Goal: Task Accomplishment & Management: Manage account settings

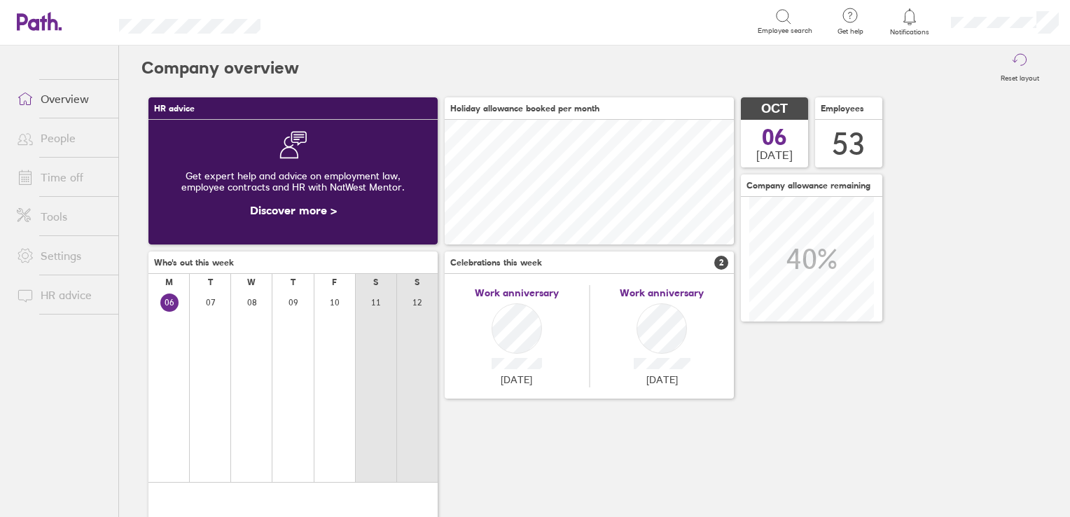
scroll to position [124, 289]
click at [54, 139] on link "People" at bounding box center [62, 138] width 113 height 28
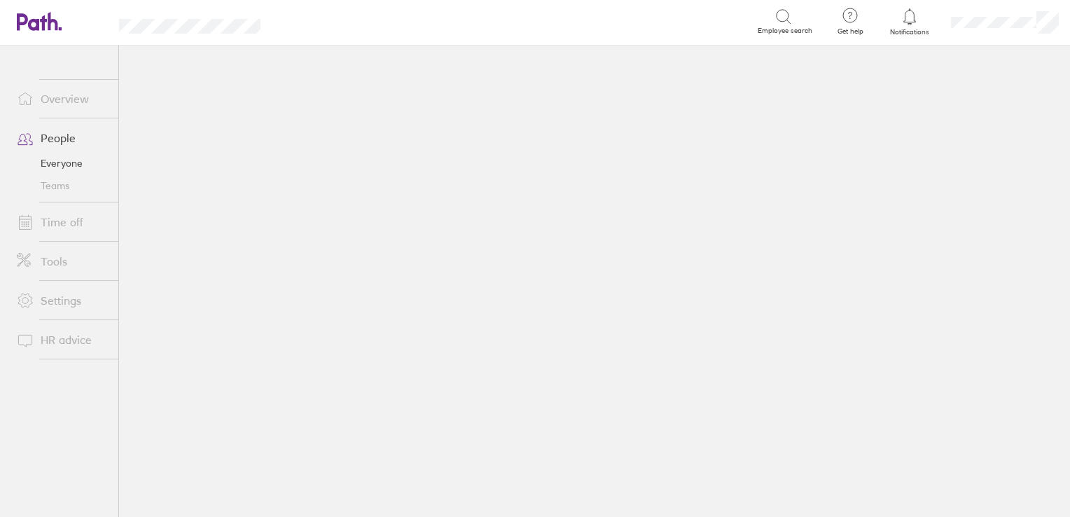
click at [61, 102] on link "Overview" at bounding box center [62, 99] width 113 height 28
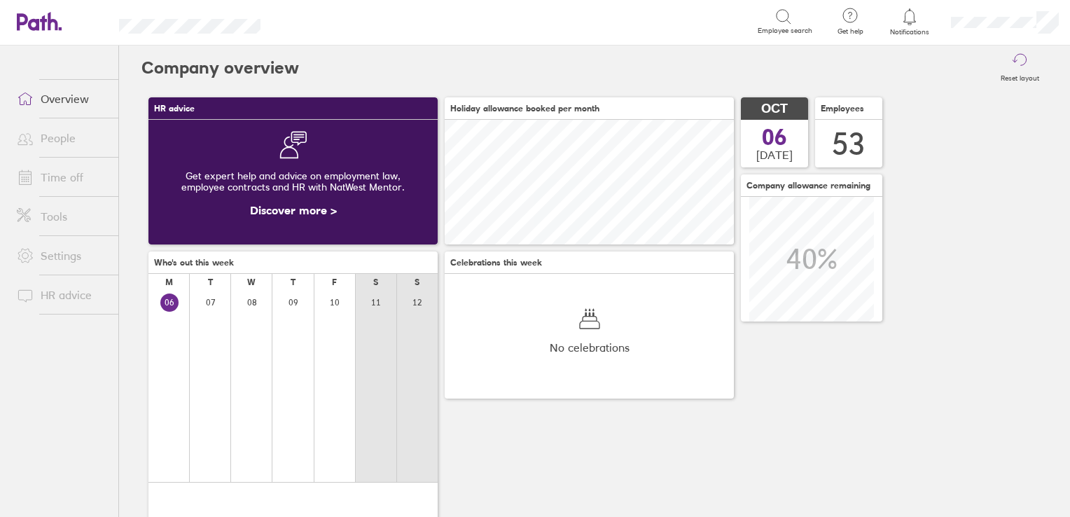
scroll to position [124, 289]
click at [62, 176] on link "Time off" at bounding box center [62, 177] width 113 height 28
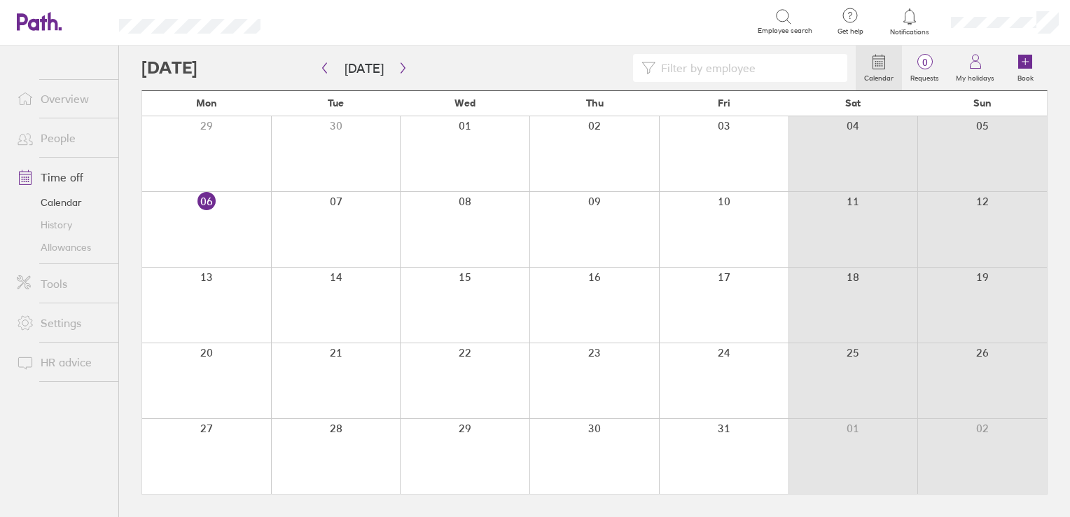
click at [340, 281] on div at bounding box center [336, 304] width 130 height 75
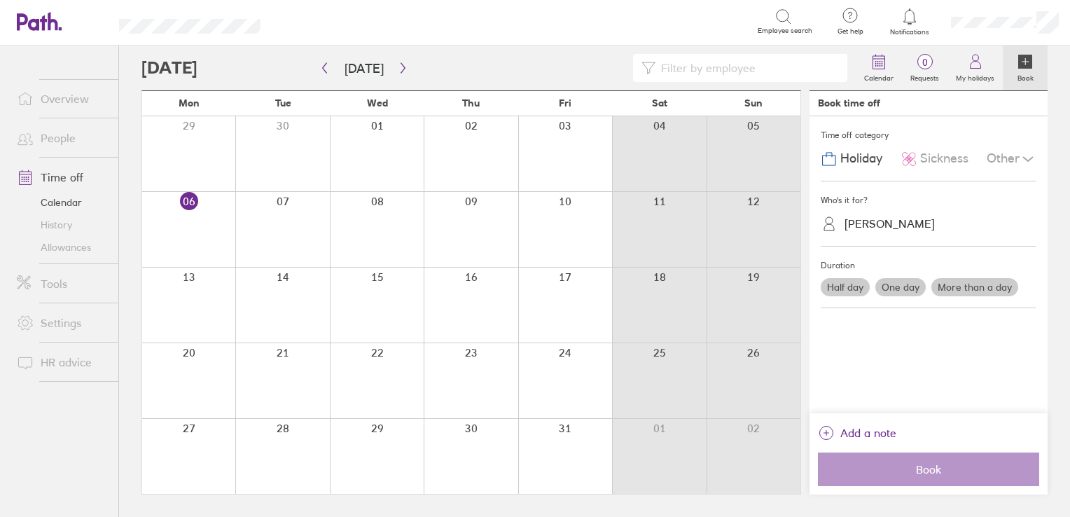
click at [67, 204] on link "Calendar" at bounding box center [62, 202] width 113 height 22
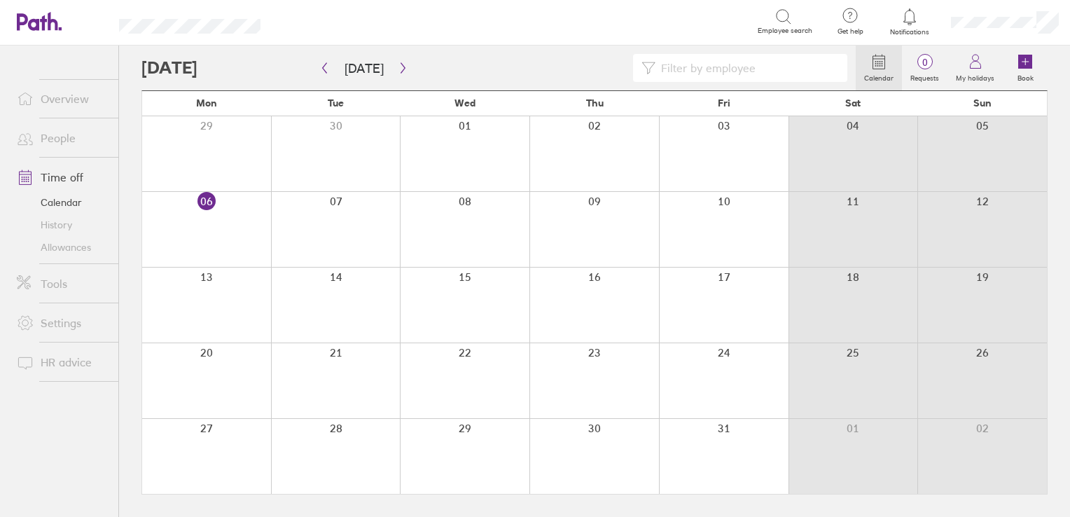
click at [67, 139] on link "People" at bounding box center [62, 138] width 113 height 28
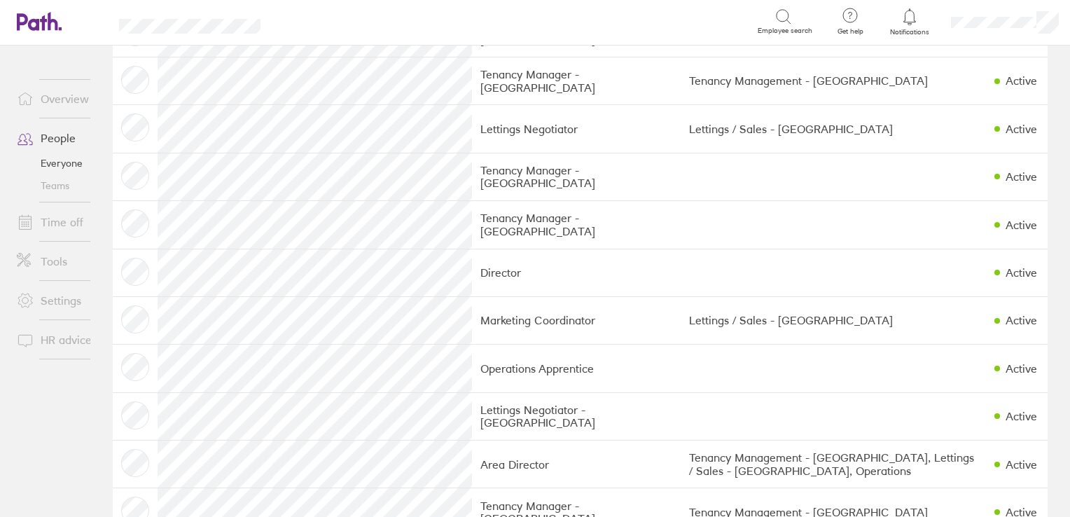
scroll to position [420, 0]
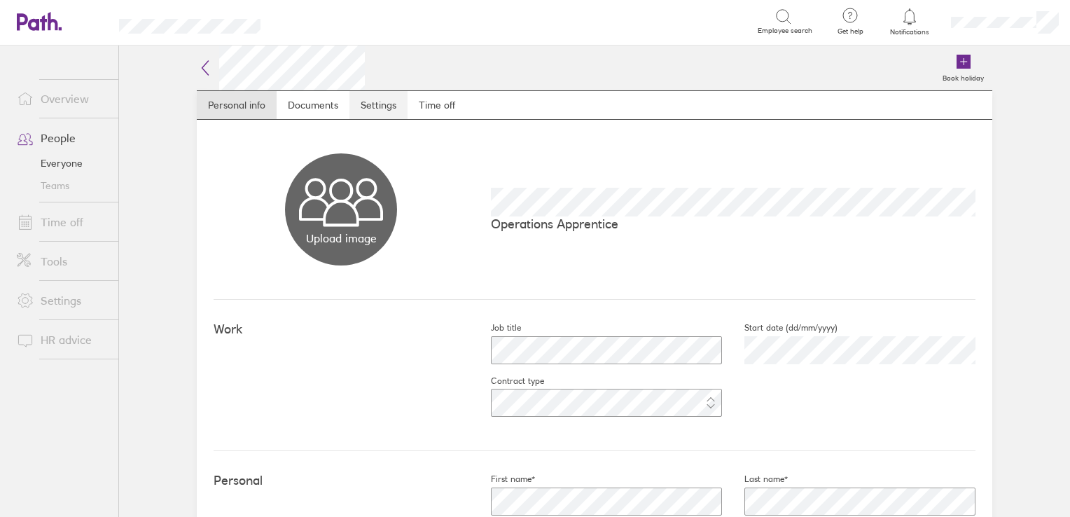
click at [364, 109] on link "Settings" at bounding box center [378, 105] width 58 height 28
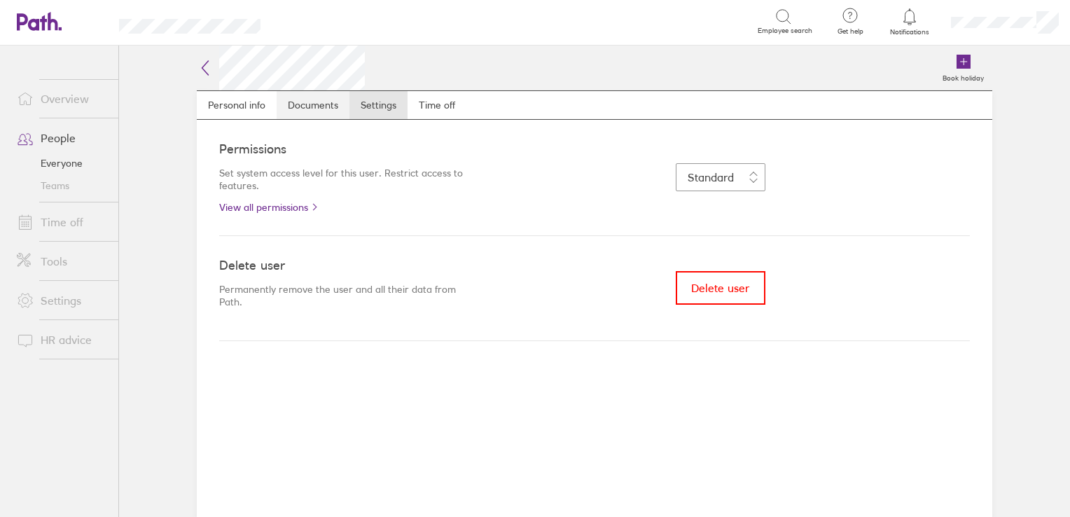
click at [296, 111] on link "Documents" at bounding box center [313, 105] width 73 height 28
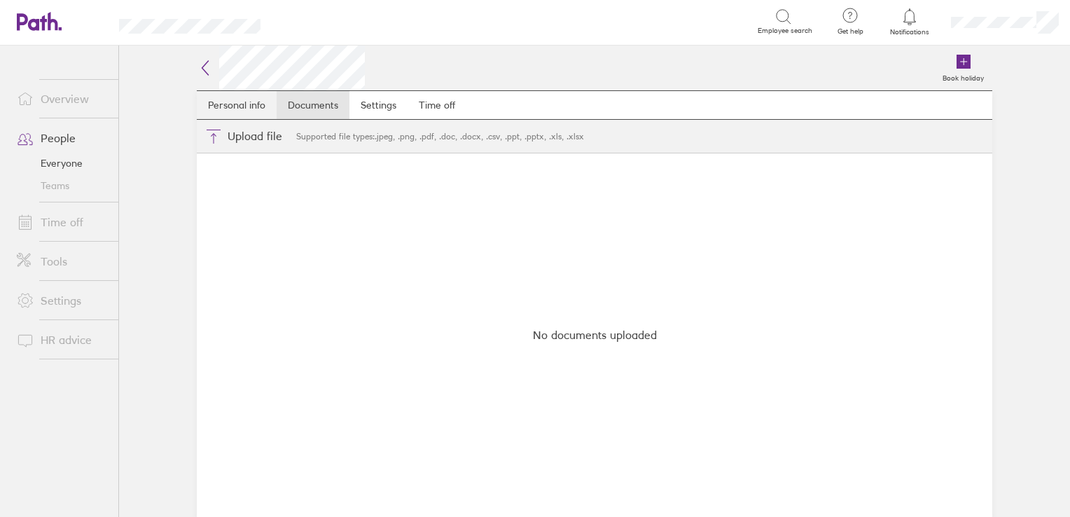
click at [246, 111] on link "Personal info" at bounding box center [237, 105] width 80 height 28
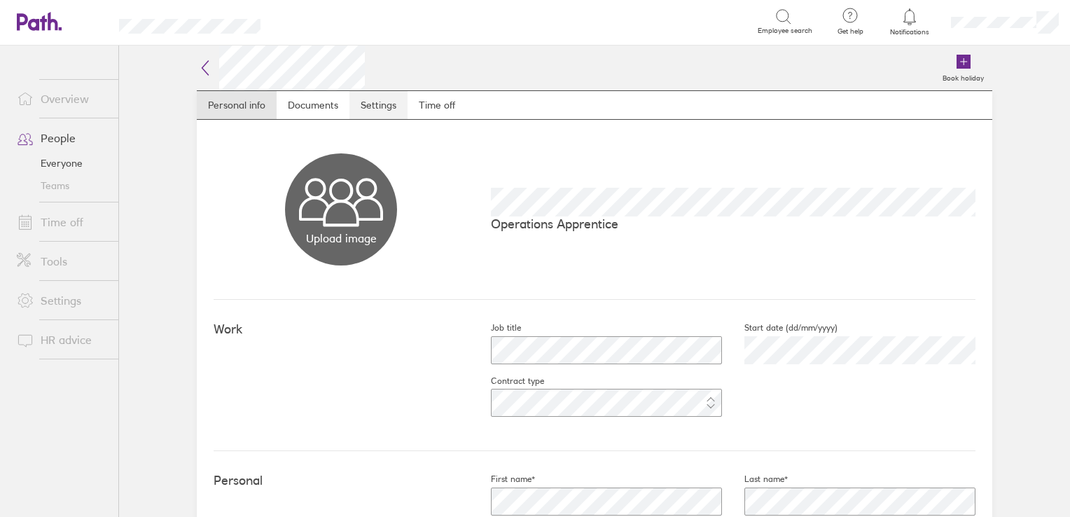
click at [384, 110] on link "Settings" at bounding box center [378, 105] width 58 height 28
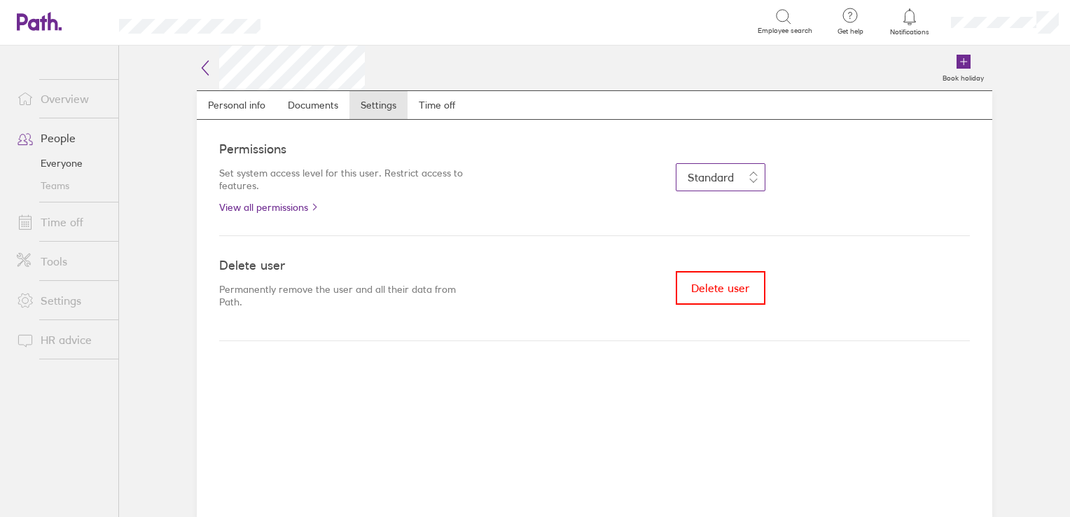
click at [725, 170] on span "Standard" at bounding box center [711, 177] width 46 height 14
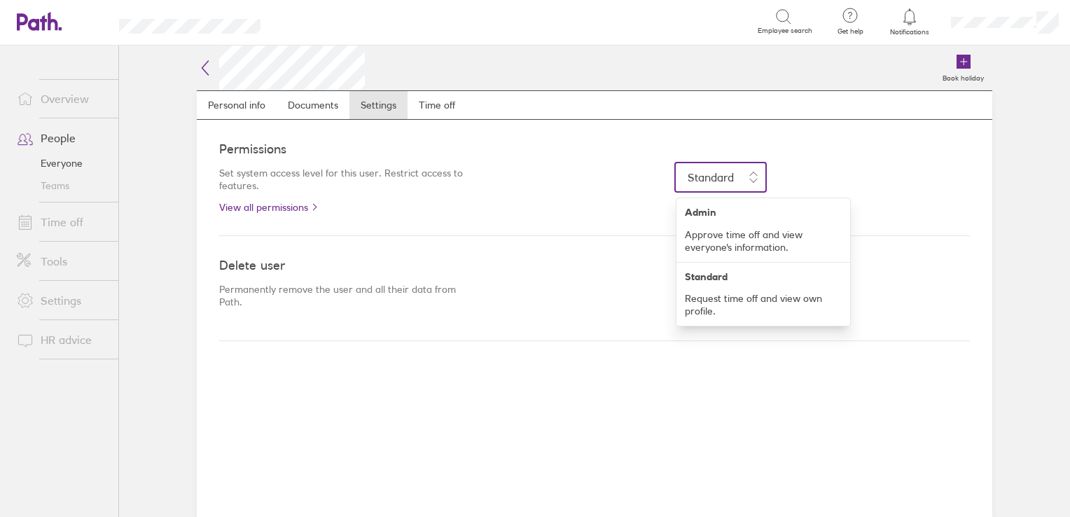
click at [562, 157] on div "Permissions Set system access level for this user. Restrict access to features.…" at bounding box center [594, 178] width 751 height 116
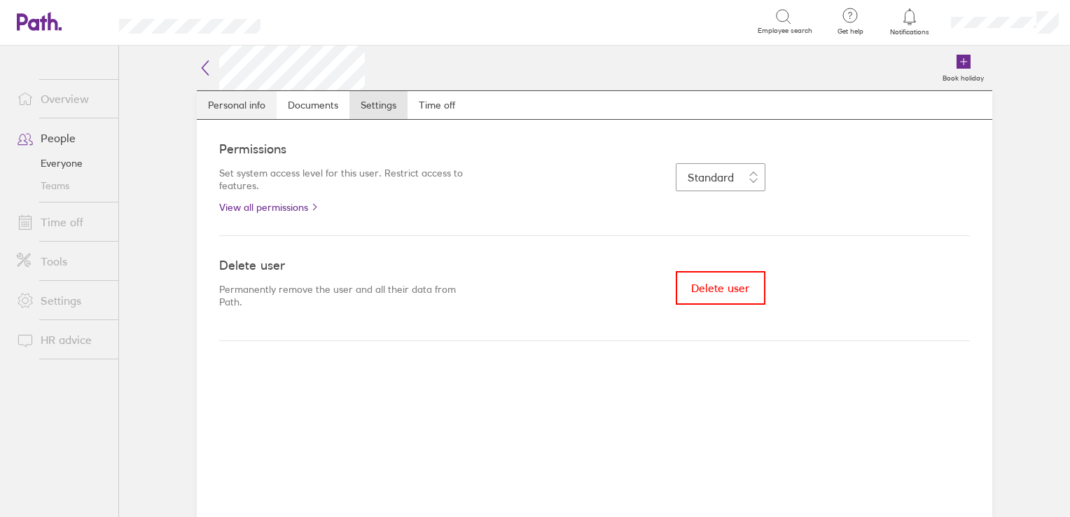
click at [221, 111] on link "Personal info" at bounding box center [237, 105] width 80 height 28
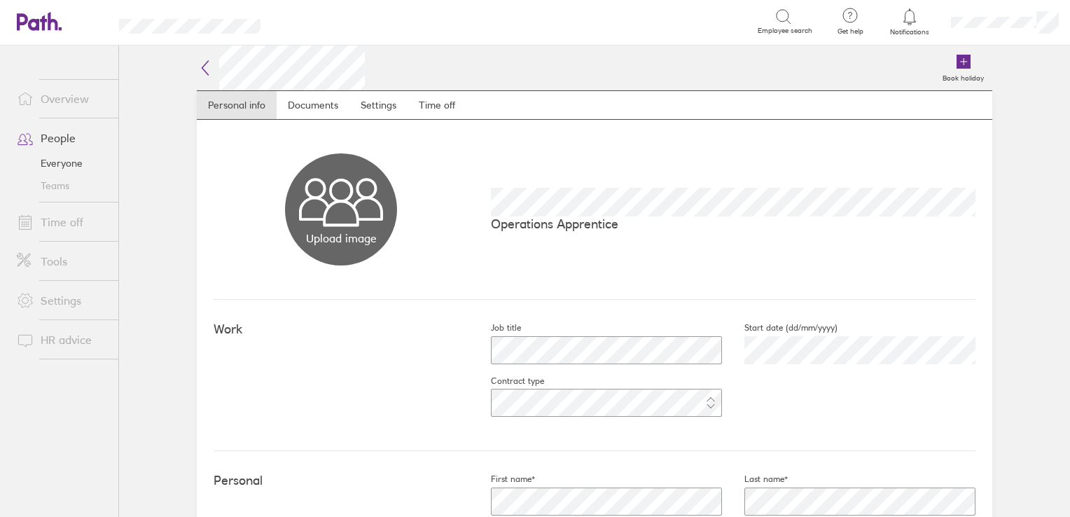
click at [1003, 32] on div at bounding box center [1005, 22] width 130 height 45
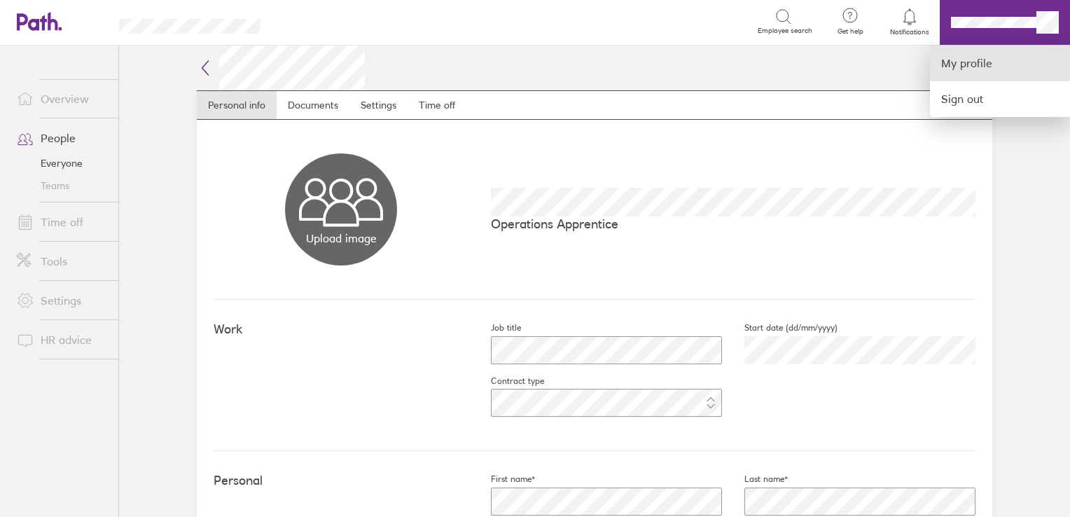
click at [956, 75] on link "My profile" at bounding box center [1000, 64] width 140 height 36
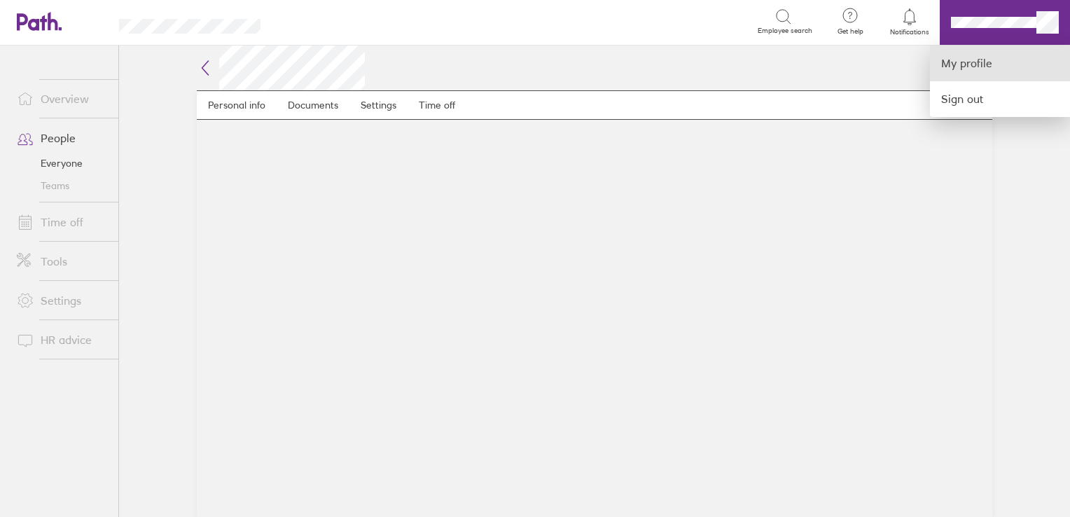
click at [1000, 68] on link "My profile" at bounding box center [1000, 64] width 140 height 36
